Goal: Transaction & Acquisition: Book appointment/travel/reservation

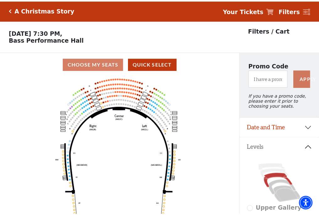
scroll to position [29, 0]
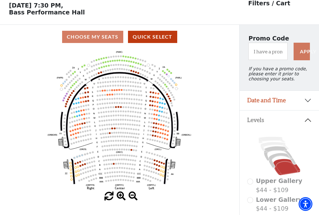
scroll to position [29, 0]
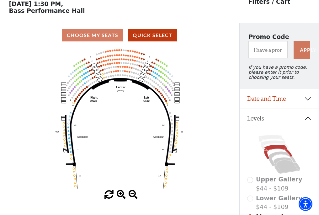
scroll to position [29, 0]
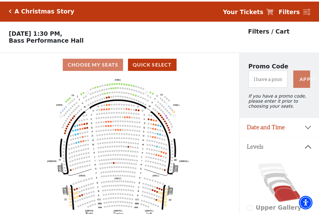
scroll to position [29, 0]
